Goal: Navigation & Orientation: Find specific page/section

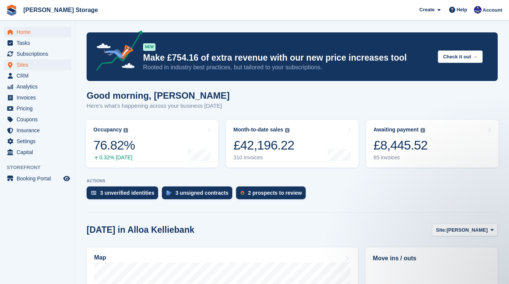
click at [41, 65] on span "Sites" at bounding box center [39, 64] width 45 height 11
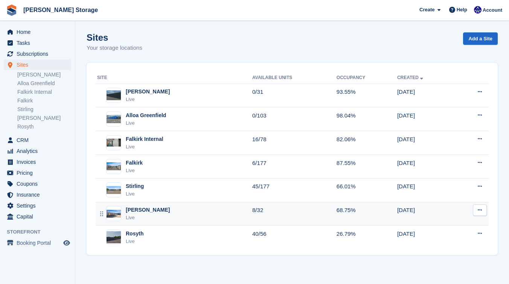
click at [166, 208] on div "Livingston Live" at bounding box center [174, 213] width 155 height 15
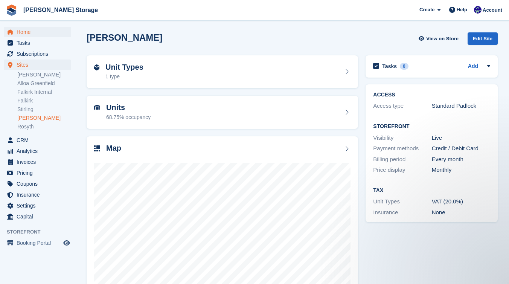
click at [29, 33] on span "Home" at bounding box center [39, 32] width 45 height 11
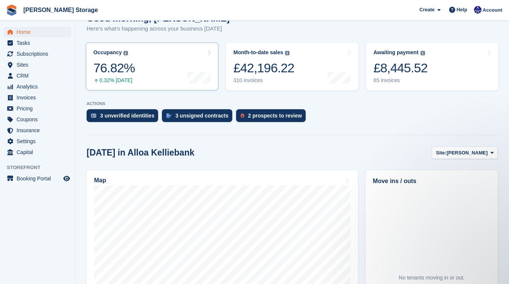
scroll to position [78, 0]
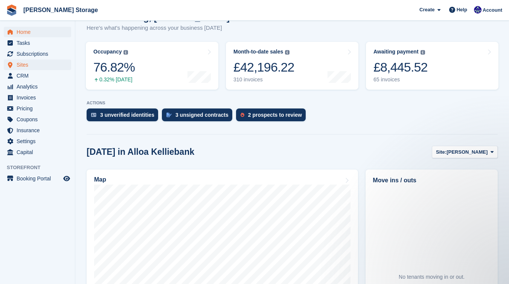
click at [36, 66] on span "Sites" at bounding box center [39, 64] width 45 height 11
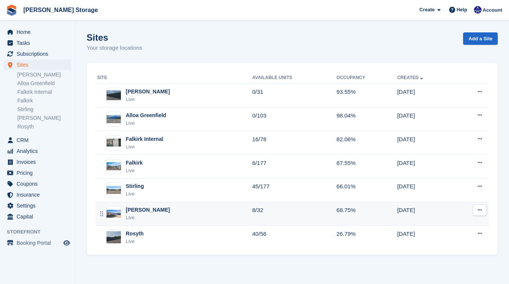
click at [164, 206] on div "Livingston Live" at bounding box center [174, 213] width 155 height 15
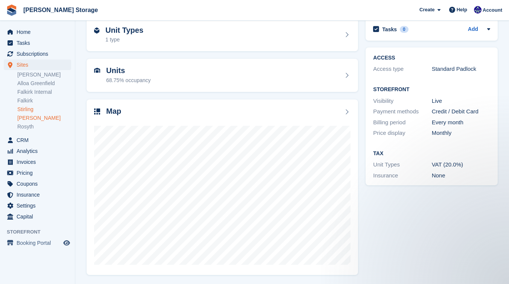
click at [33, 110] on link "Stirling" at bounding box center [44, 109] width 54 height 7
click at [140, 111] on div "Map" at bounding box center [222, 112] width 256 height 10
